Goal: Download file/media

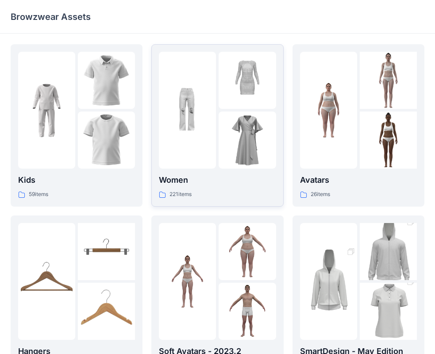
click at [201, 102] on img at bounding box center [187, 110] width 57 height 57
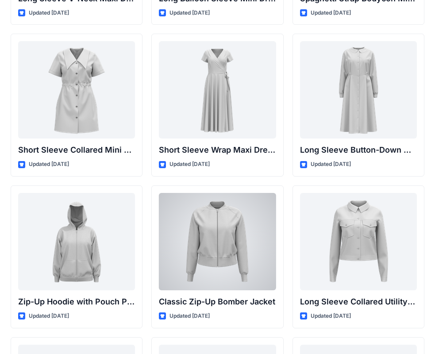
scroll to position [1515, 0]
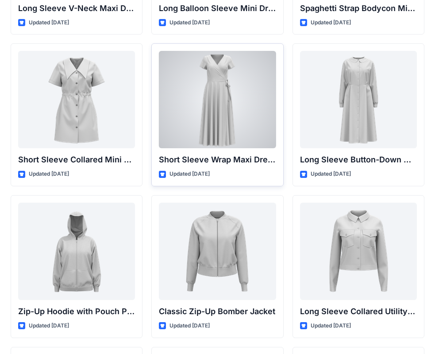
click at [224, 111] on div at bounding box center [217, 99] width 117 height 97
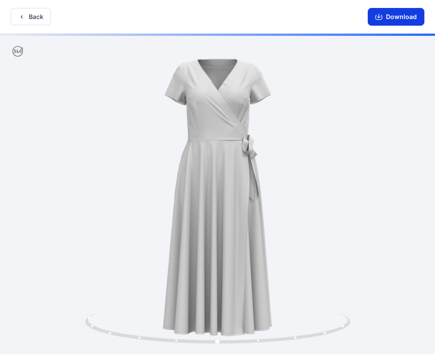
click at [377, 14] on icon "button" at bounding box center [378, 16] width 7 height 7
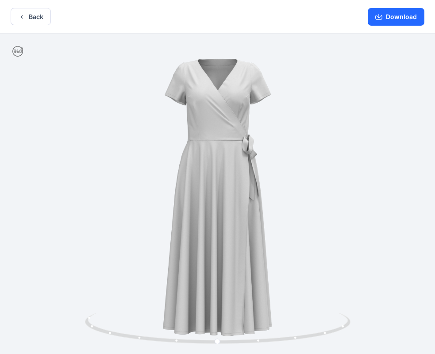
click at [363, 53] on div at bounding box center [217, 195] width 435 height 322
click at [378, 19] on icon "button" at bounding box center [378, 16] width 7 height 7
click at [210, 152] on div at bounding box center [217, 195] width 435 height 322
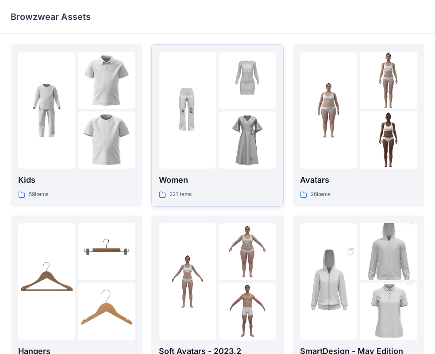
click at [202, 114] on img at bounding box center [187, 110] width 57 height 57
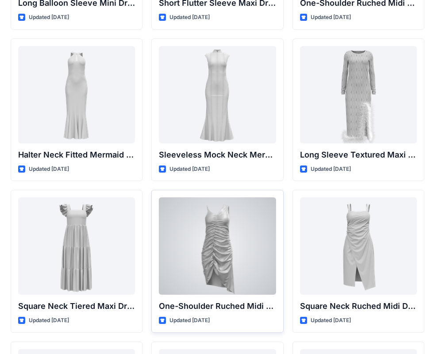
scroll to position [418, 0]
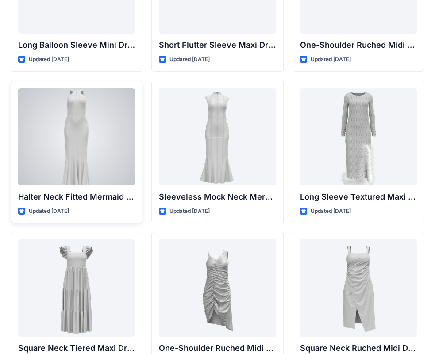
click at [107, 134] on div at bounding box center [76, 136] width 117 height 97
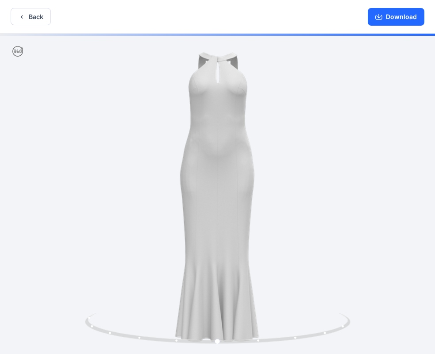
drag, startPoint x: 379, startPoint y: 20, endPoint x: 378, endPoint y: 26, distance: 6.3
click at [380, 24] on button "Download" at bounding box center [395, 17] width 57 height 18
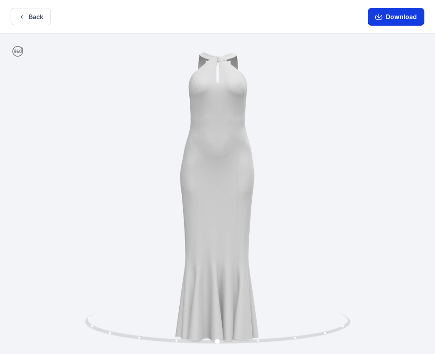
click at [377, 20] on icon "button" at bounding box center [378, 16] width 7 height 7
click at [377, 15] on icon "button" at bounding box center [378, 16] width 7 height 7
click at [374, 19] on button "Download" at bounding box center [395, 17] width 57 height 18
click at [343, 77] on div at bounding box center [217, 195] width 435 height 322
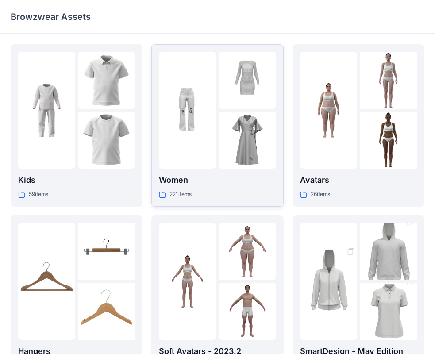
click at [220, 94] on img at bounding box center [246, 80] width 57 height 57
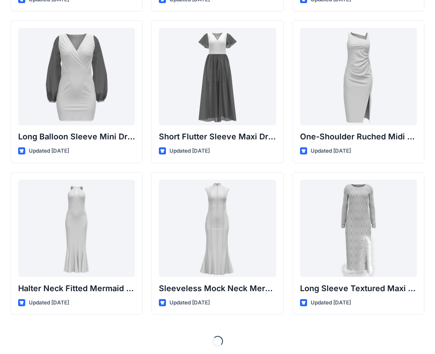
scroll to position [330, 0]
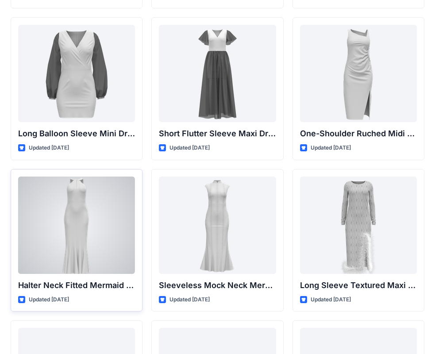
click at [93, 233] on div at bounding box center [76, 224] width 117 height 97
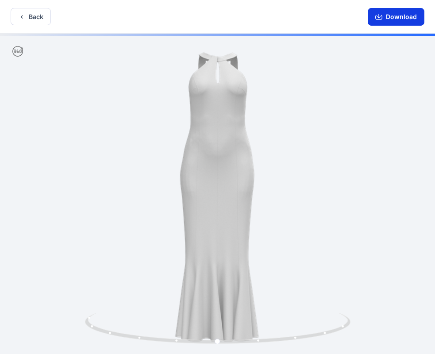
click at [372, 16] on button "Download" at bounding box center [395, 17] width 57 height 18
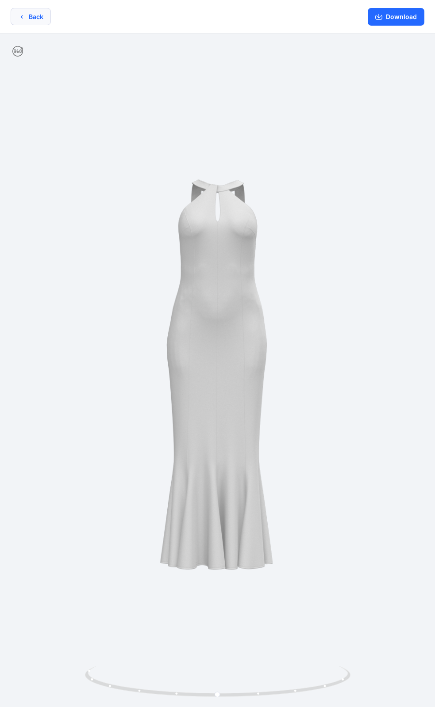
click at [43, 18] on button "Back" at bounding box center [31, 16] width 40 height 17
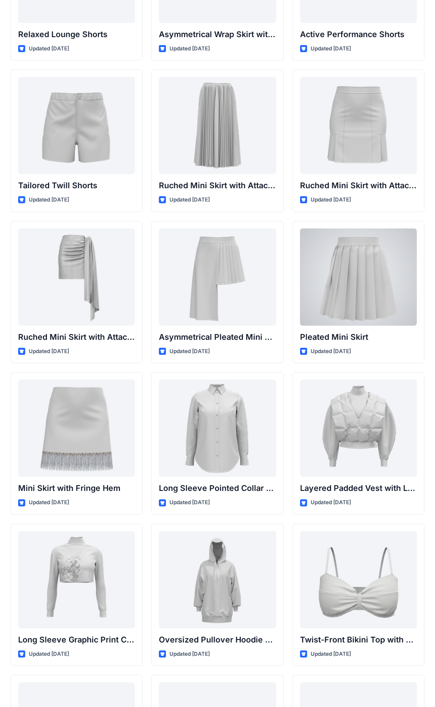
scroll to position [2280, 0]
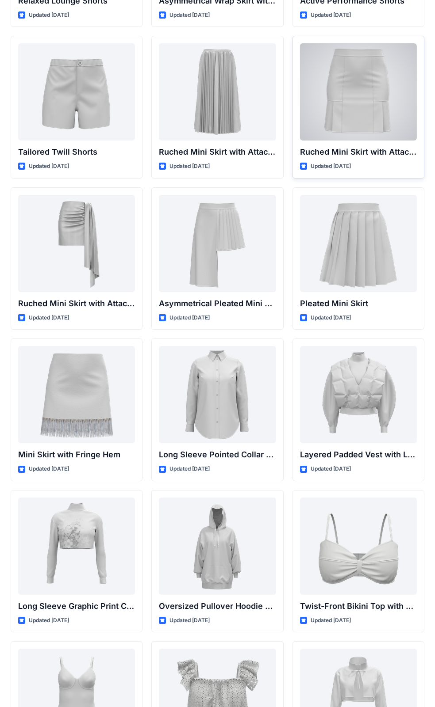
click at [386, 115] on div at bounding box center [358, 91] width 117 height 97
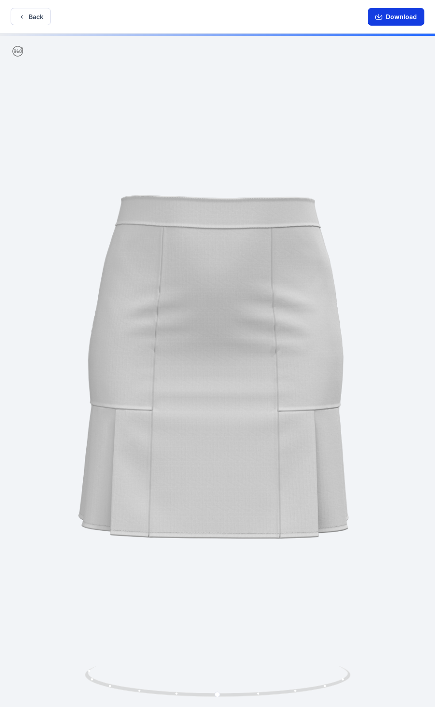
click at [385, 15] on button "Download" at bounding box center [395, 17] width 57 height 18
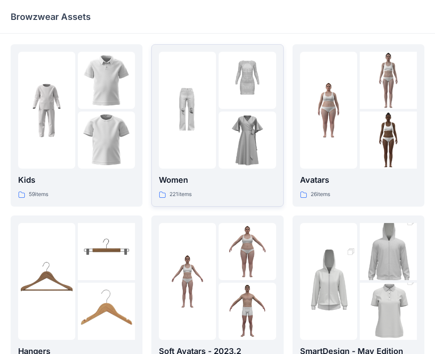
click at [212, 83] on img at bounding box center [187, 110] width 57 height 57
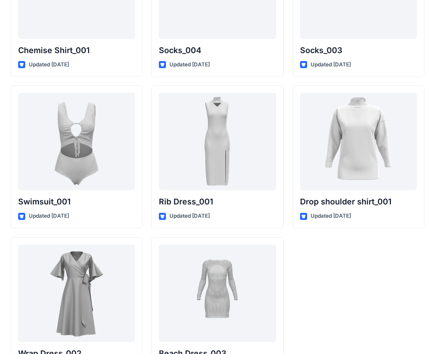
scroll to position [10854, 0]
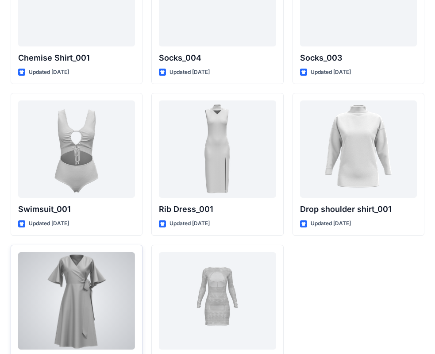
click at [66, 261] on div at bounding box center [76, 300] width 117 height 97
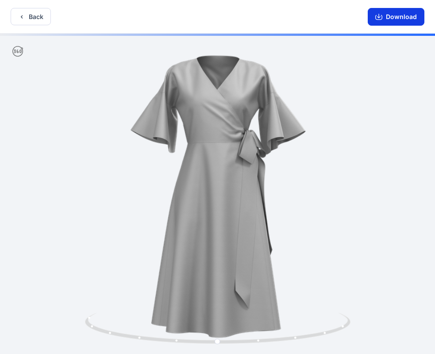
click at [389, 14] on button "Download" at bounding box center [395, 17] width 57 height 18
